Goal: Obtain resource: Download file/media

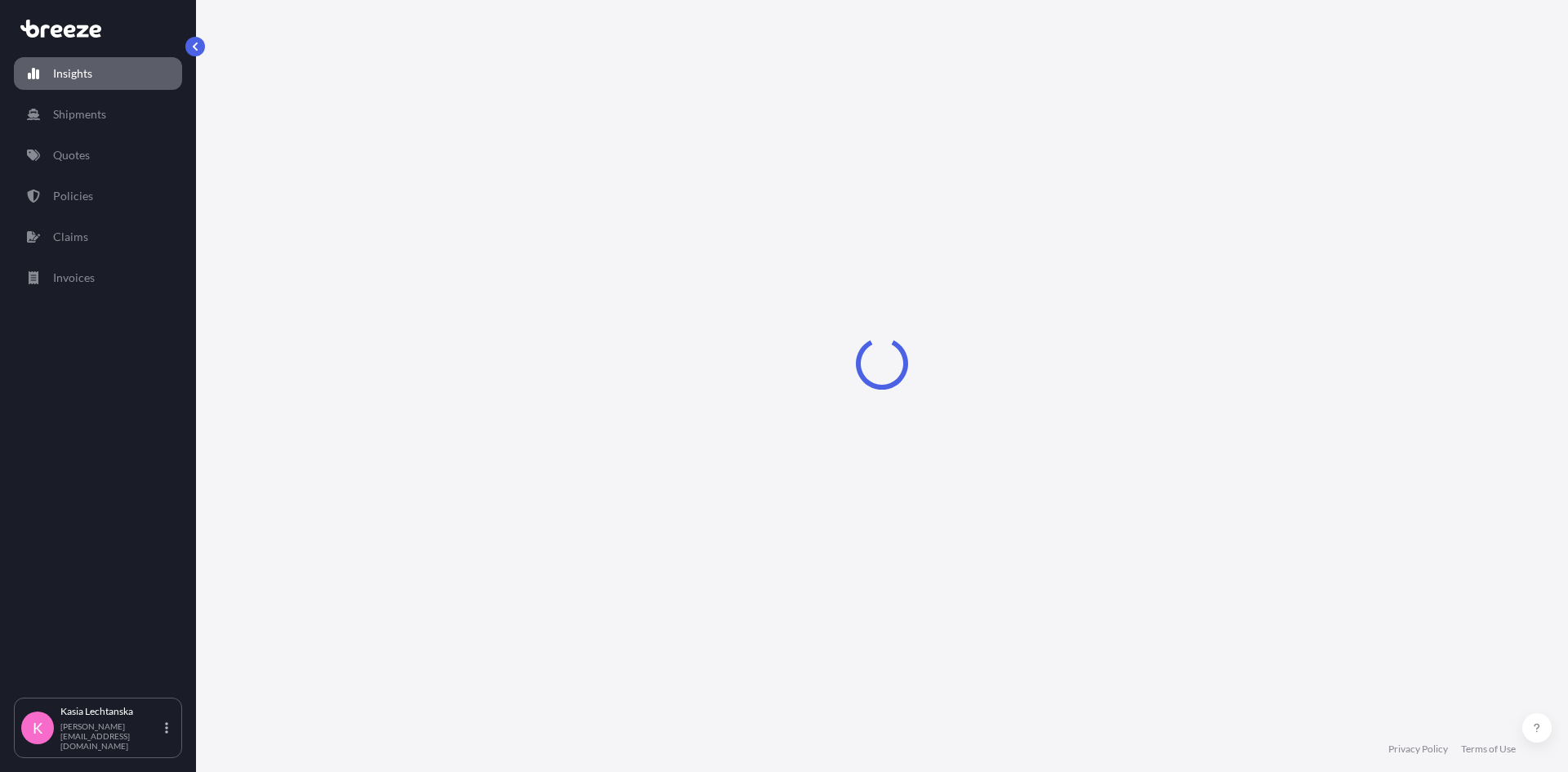
select select "2025"
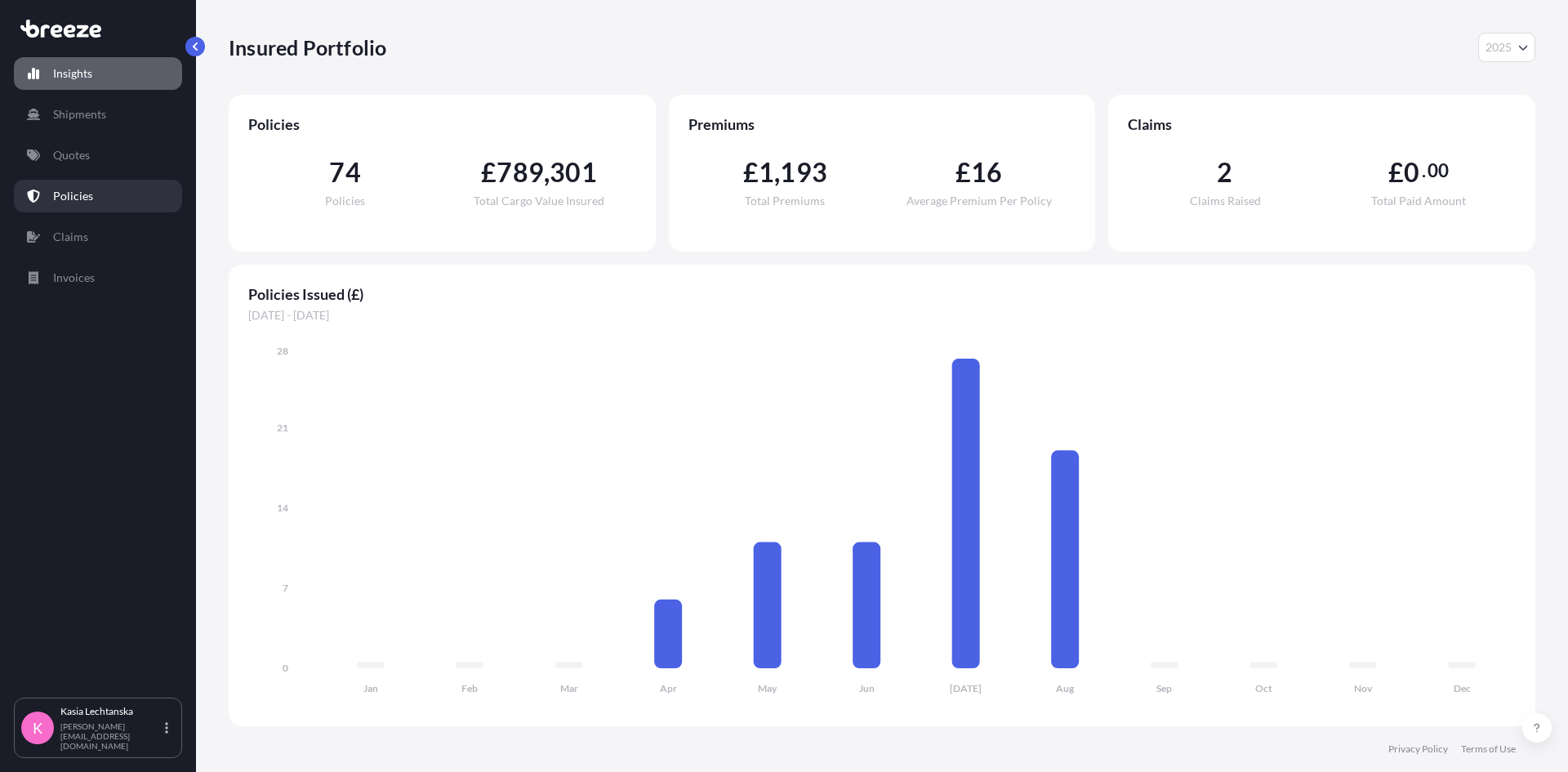
click at [69, 194] on p "Policies" at bounding box center [72, 196] width 40 height 17
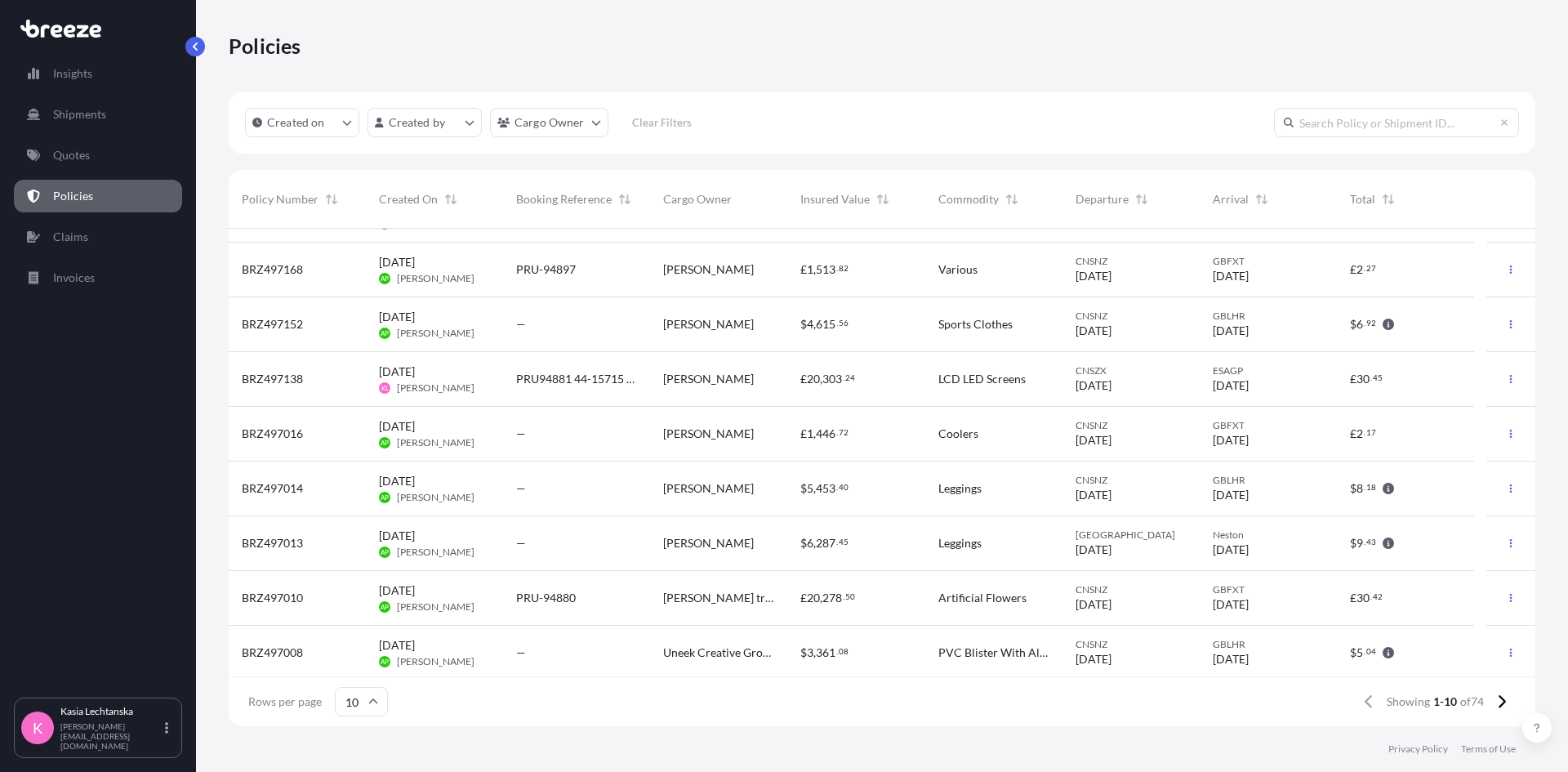
scroll to position [100, 0]
click at [563, 370] on span "PRU94881 44-15715 R1434" at bounding box center [576, 375] width 121 height 17
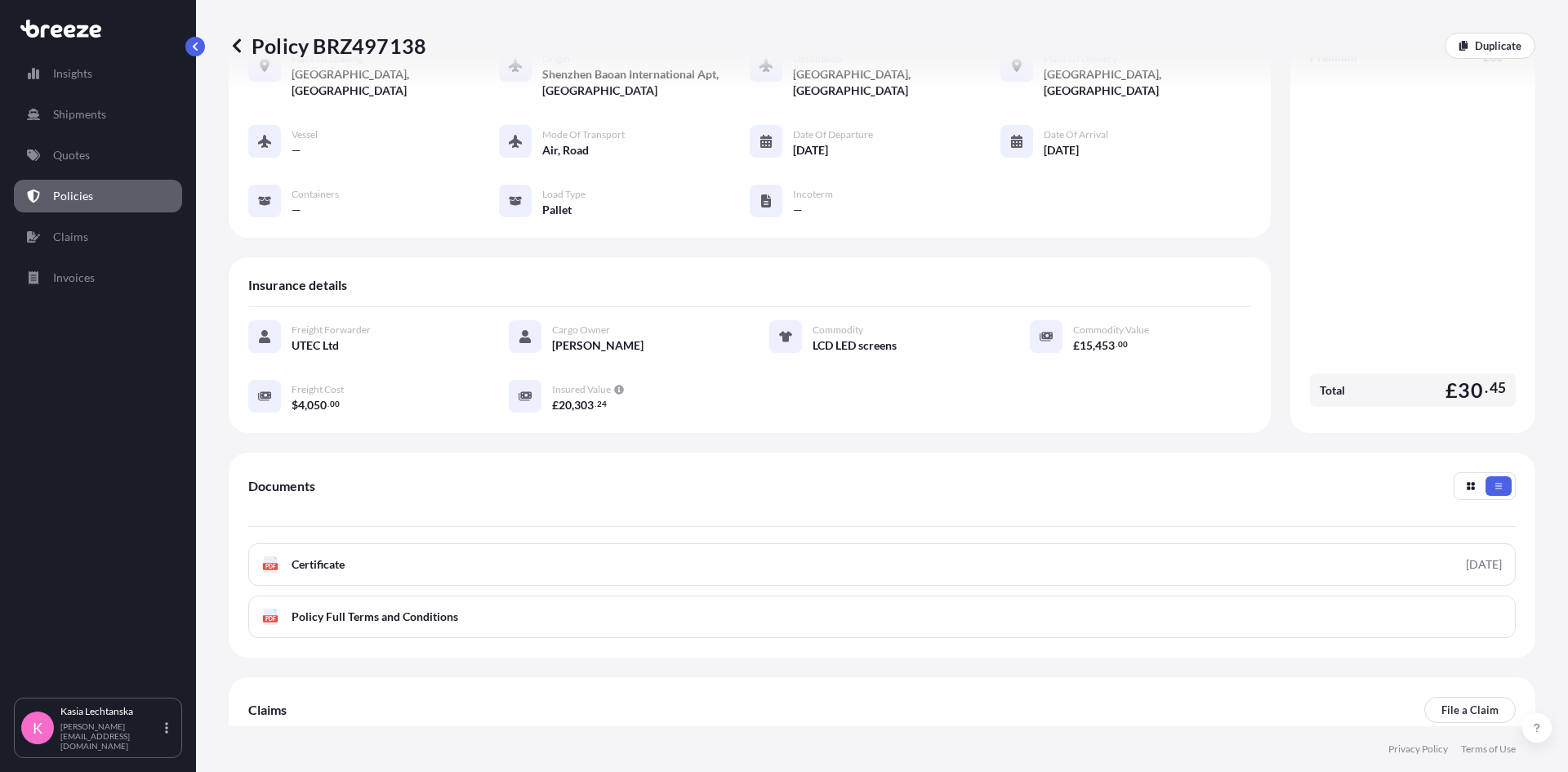
scroll to position [211, 0]
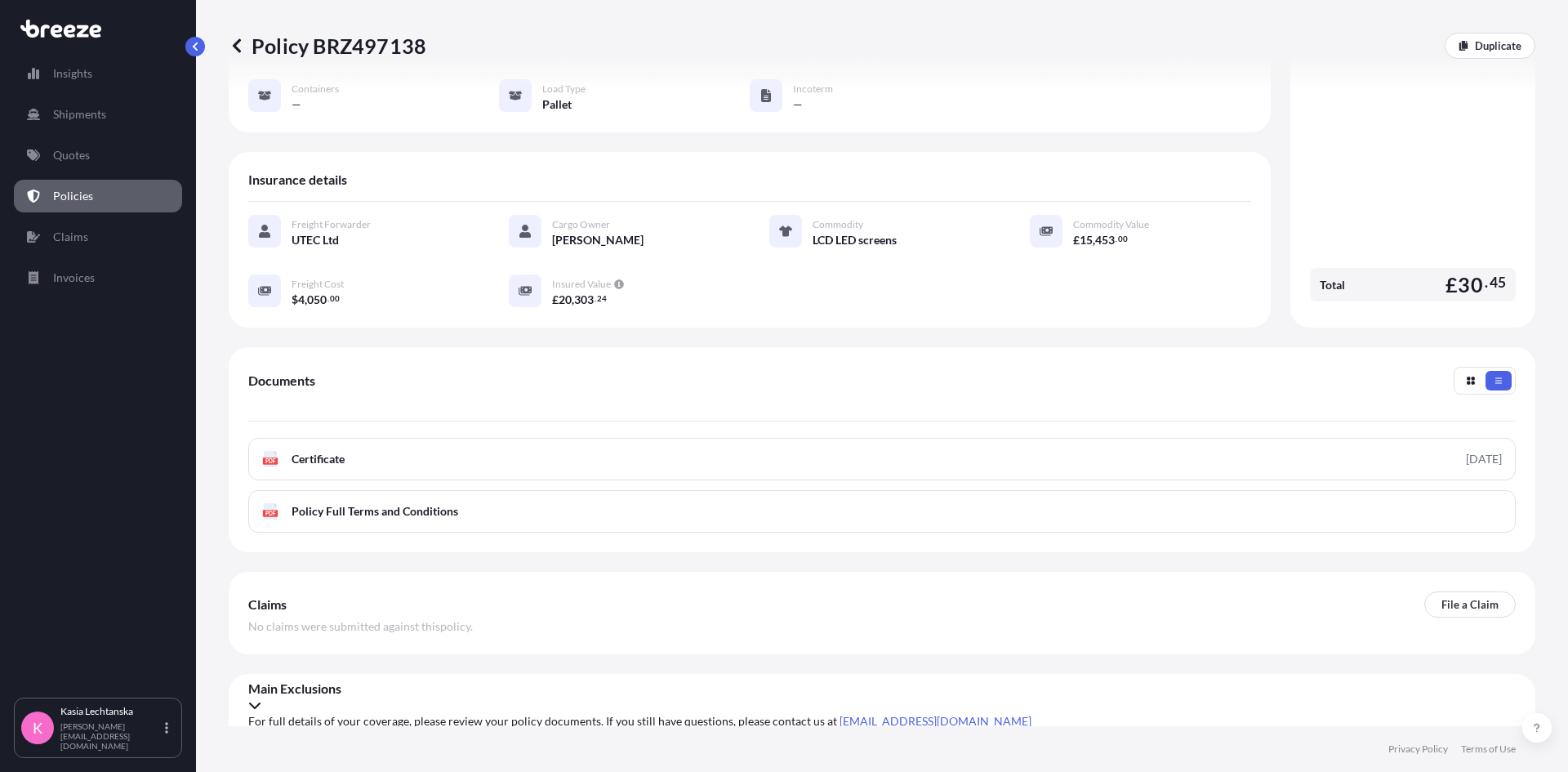
click at [464, 596] on div "Claims File a Claim" at bounding box center [882, 604] width 1267 height 26
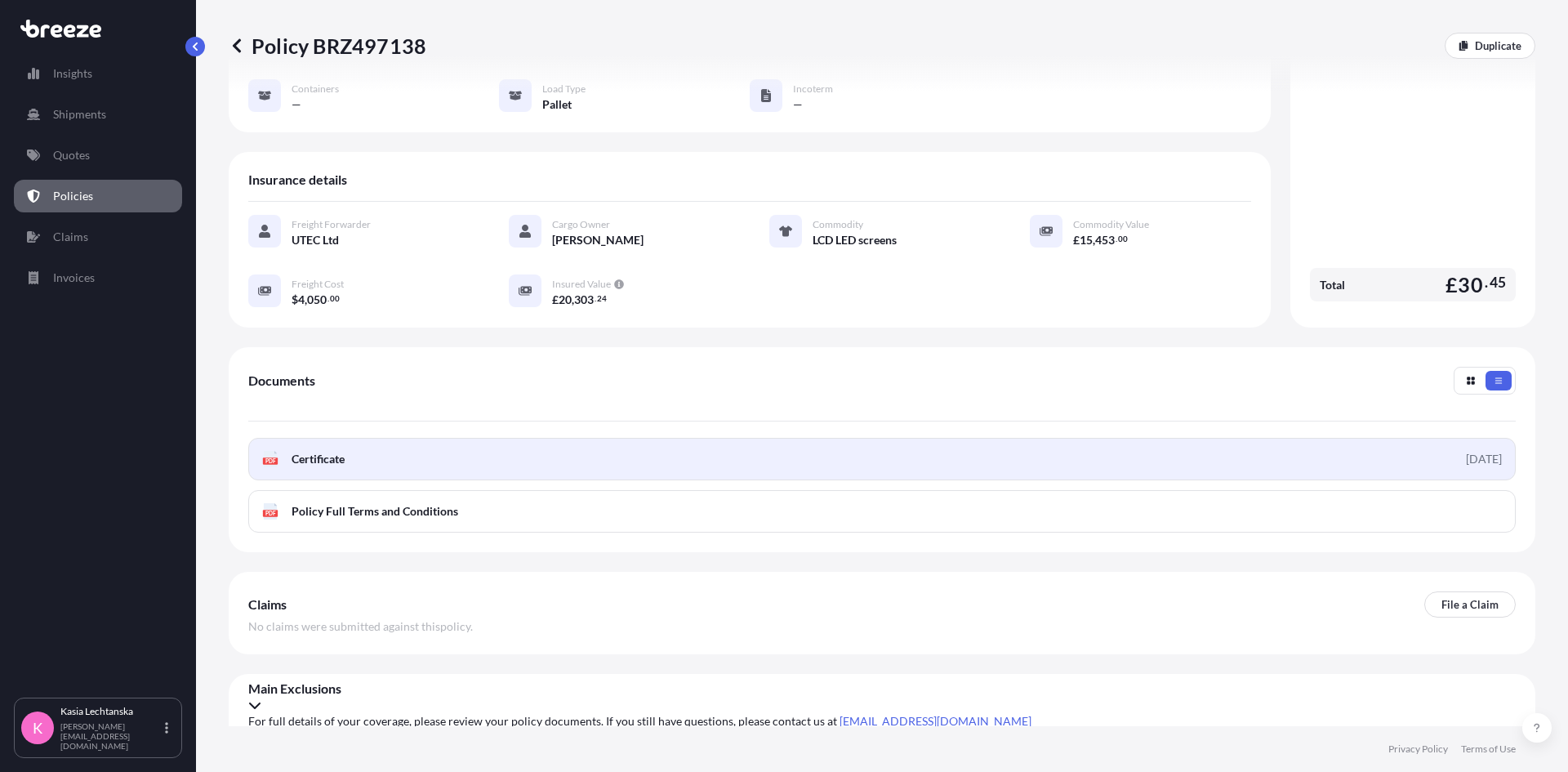
click at [359, 451] on link "PDF Certificate 2025-08-20" at bounding box center [882, 459] width 1267 height 42
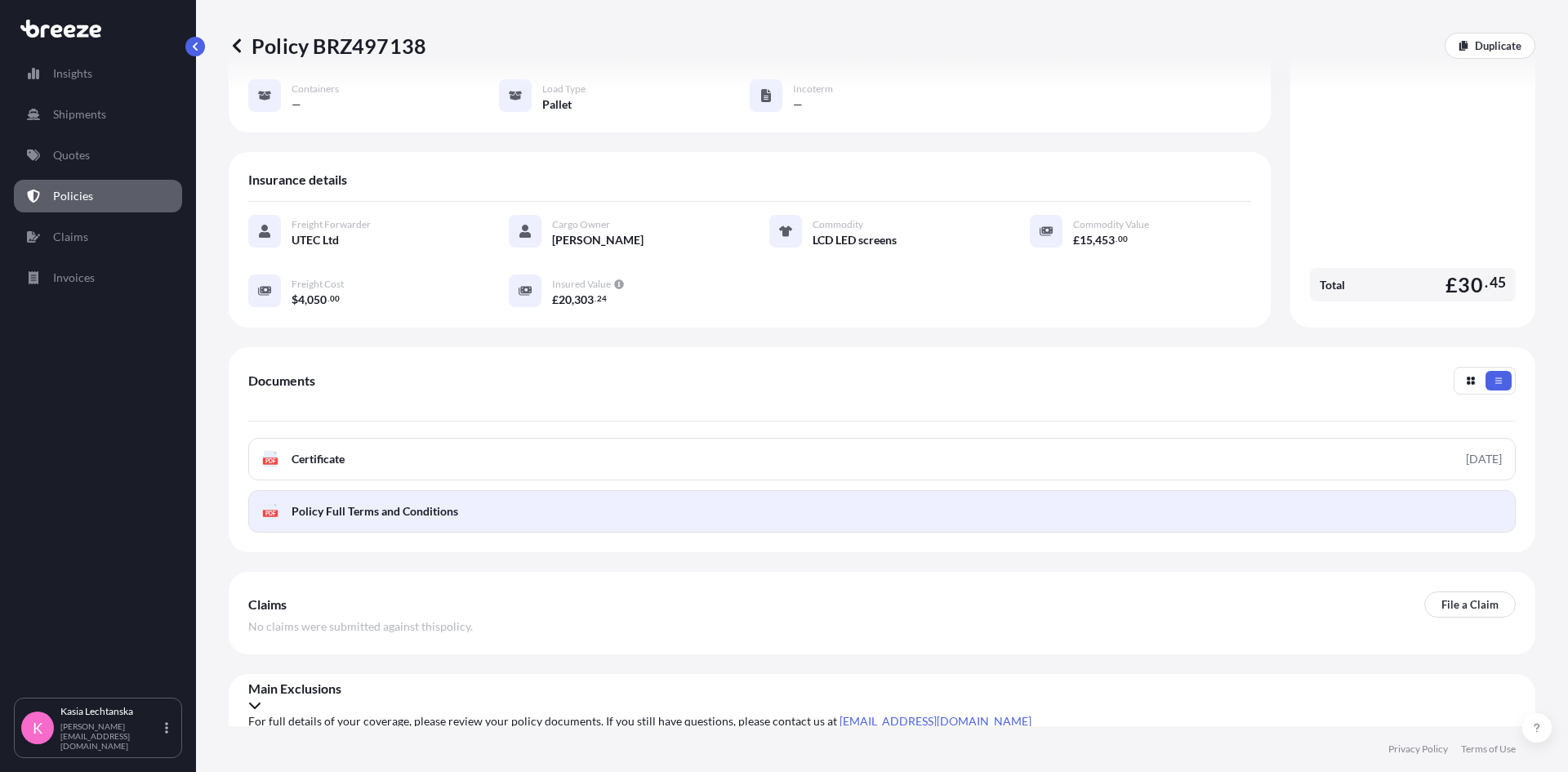
click at [338, 514] on span "Policy Full Terms and Conditions" at bounding box center [375, 512] width 166 height 17
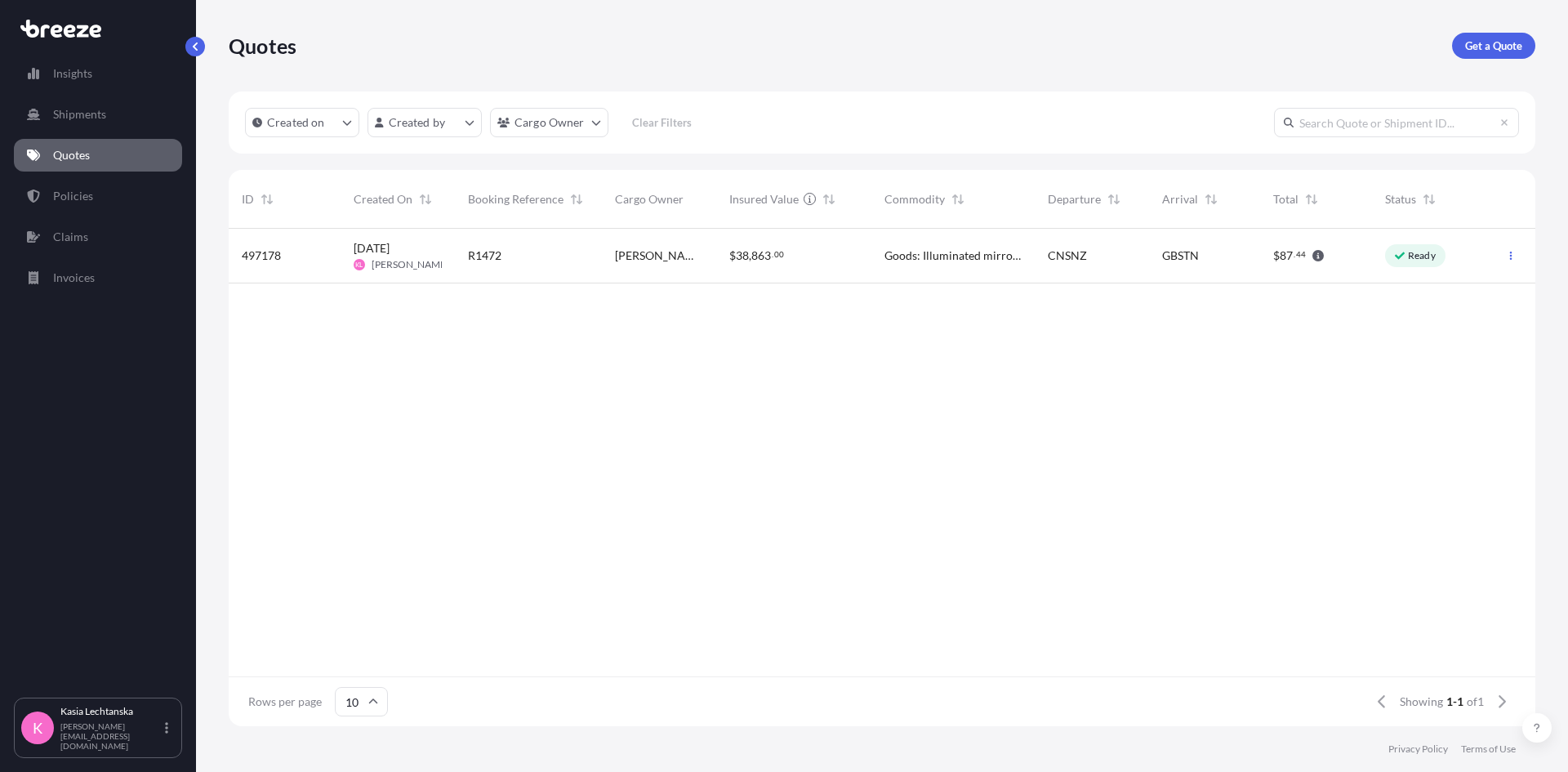
scroll to position [494, 1294]
click at [88, 156] on p "Quotes" at bounding box center [71, 155] width 37 height 17
